Goal: Navigation & Orientation: Find specific page/section

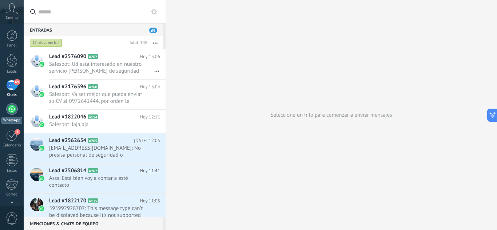
click at [9, 112] on div at bounding box center [12, 109] width 12 height 12
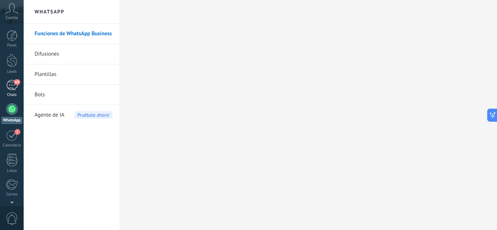
click at [12, 84] on div "69" at bounding box center [12, 85] width 12 height 11
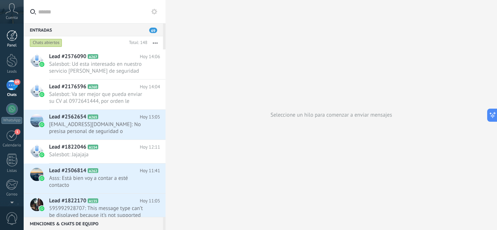
click at [9, 32] on div at bounding box center [12, 35] width 11 height 11
